Goal: Task Accomplishment & Management: Use online tool/utility

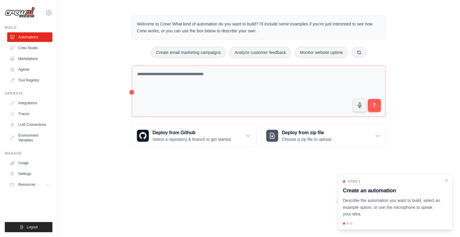
drag, startPoint x: 385, startPoint y: 35, endPoint x: 419, endPoint y: 87, distance: 61.6
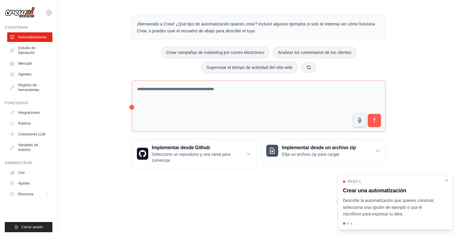
click at [392, 36] on div "¡Bienvenido a Crew! ¿Qué tipo de automatización quieres crear? Incluiré algunos…" at bounding box center [259, 92] width 269 height 172
click at [441, 202] on div "Paso 1 Crear una automatización Describe la automatización que quieres construi…" at bounding box center [395, 198] width 105 height 38
click at [377, 210] on p "Describe la automatización que quieres construir, selecciona una opción de ejem…" at bounding box center [392, 207] width 98 height 20
click at [352, 228] on div "Paso 1 Crear una automatización Describe la automatización que quieres construi…" at bounding box center [395, 202] width 115 height 56
drag, startPoint x: 336, startPoint y: 224, endPoint x: 341, endPoint y: 223, distance: 5.2
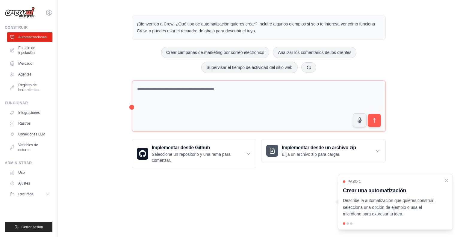
click at [336, 224] on body "[PERSON_NAME][EMAIL_ADDRESS][DOMAIN_NAME] Ajustes Construir Automatizaciones Es…" at bounding box center [230, 118] width 460 height 237
click at [351, 224] on div at bounding box center [351, 223] width 2 height 2
click at [337, 200] on div at bounding box center [337, 202] width 2 height 5
drag, startPoint x: 337, startPoint y: 202, endPoint x: 341, endPoint y: 202, distance: 3.9
click at [338, 202] on div at bounding box center [337, 202] width 2 height 5
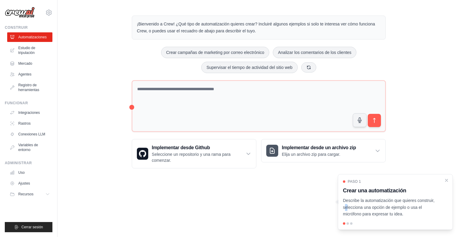
drag, startPoint x: 424, startPoint y: 198, endPoint x: 431, endPoint y: 198, distance: 6.9
click at [429, 198] on font "Describe la automatización que quieres construir, selecciona una opción de ejem…" at bounding box center [389, 207] width 92 height 19
drag, startPoint x: 444, startPoint y: 189, endPoint x: 454, endPoint y: 182, distance: 13.1
click at [444, 189] on div "Paso 1 Crear una automatización Describe la automatización que quieres construi…" at bounding box center [395, 198] width 105 height 38
click at [448, 176] on div "Paso 1 Crear una automatización Describe la automatización que quieres construi…" at bounding box center [395, 202] width 115 height 56
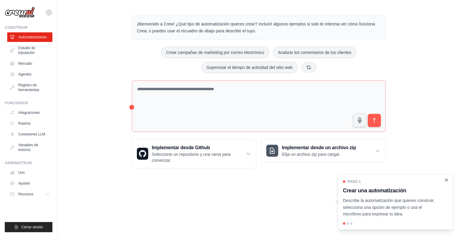
click at [447, 182] on icon "Cerrar el tutorial" at bounding box center [446, 179] width 5 height 5
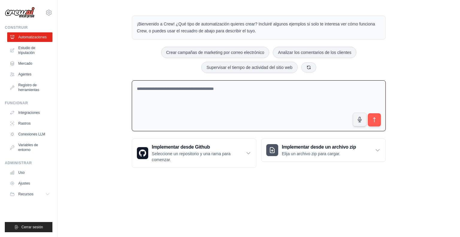
click at [173, 91] on textarea at bounding box center [259, 105] width 254 height 51
click at [31, 36] on font "Automatizaciones" at bounding box center [33, 37] width 28 height 4
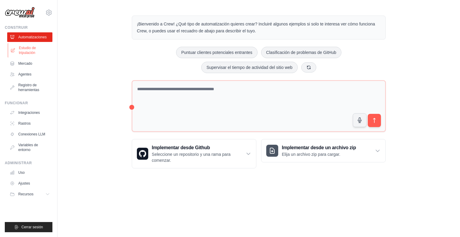
click at [24, 49] on font "Estudio de tripulación" at bounding box center [27, 50] width 17 height 9
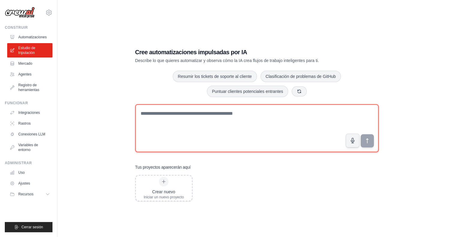
click at [208, 119] on textarea at bounding box center [256, 128] width 243 height 48
type textarea "*"
